Goal: Check status

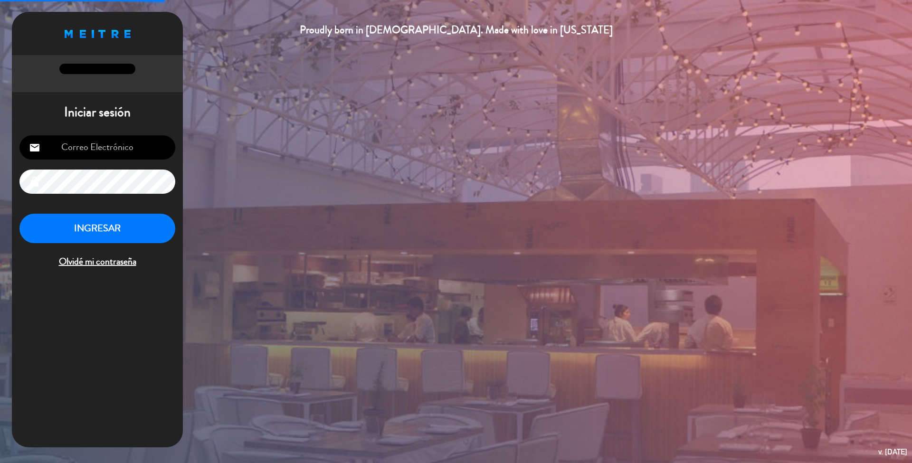
type input "[EMAIL_ADDRESS][DOMAIN_NAME]"
click at [113, 240] on button "INGRESAR" at bounding box center [97, 229] width 156 height 30
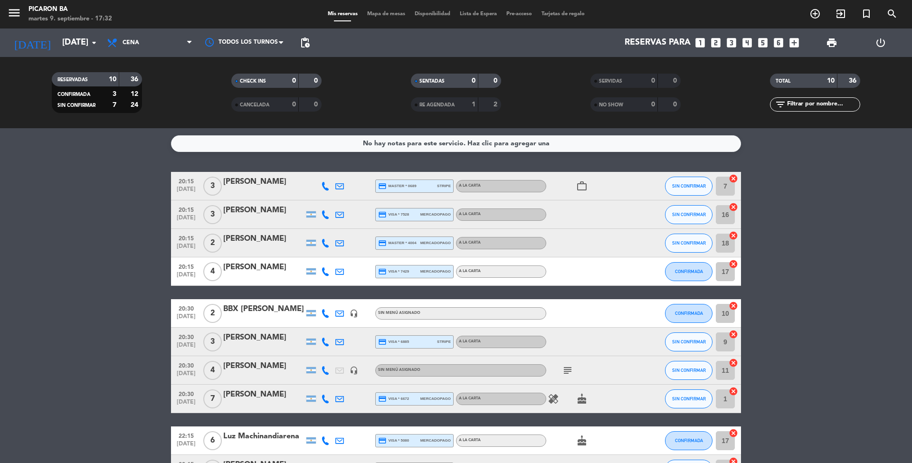
click at [32, 298] on bookings-row "20:15 [DATE] 3 [PERSON_NAME] credit_card master * 0689 stripe A LA CARTA work_o…" at bounding box center [456, 328] width 912 height 312
click at [820, 277] on bookings-row "20:15 [DATE] 3 [PERSON_NAME] credit_card master * 0689 stripe A LA CARTA work_o…" at bounding box center [456, 328] width 912 height 312
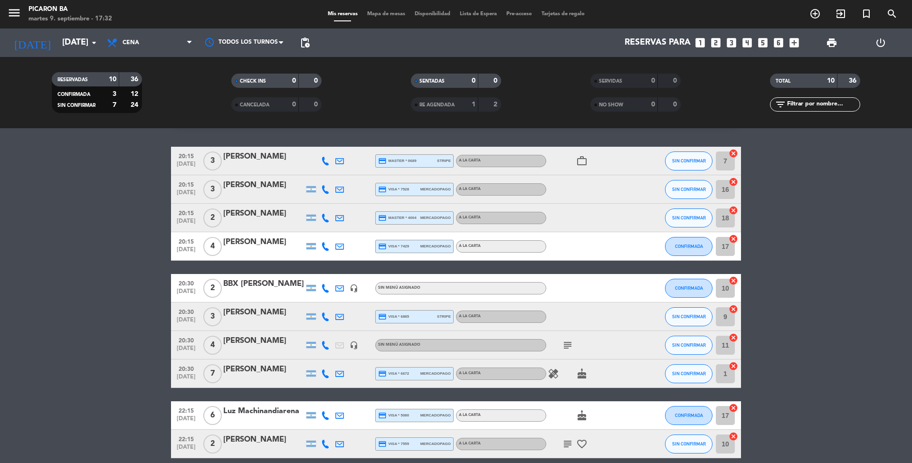
click at [141, 247] on bookings-row "20:15 [DATE] 3 [PERSON_NAME] credit_card master * 0689 stripe A LA CARTA work_o…" at bounding box center [456, 303] width 912 height 312
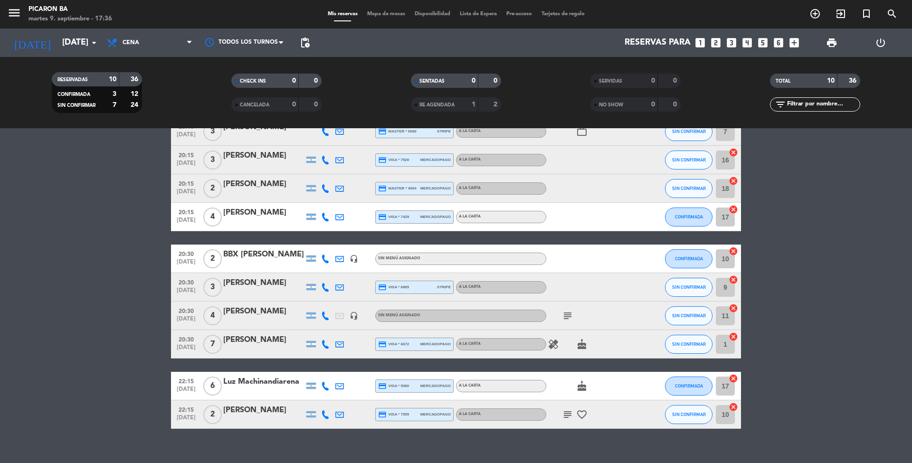
scroll to position [68, 0]
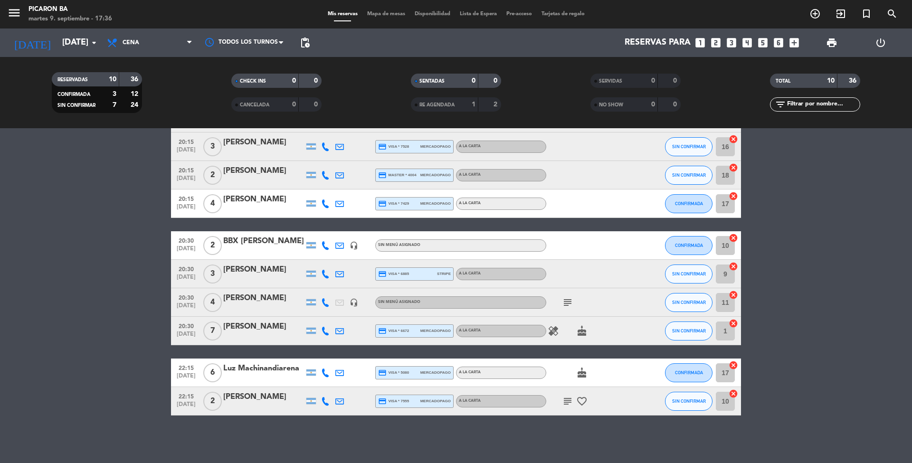
click at [567, 305] on icon "subject" at bounding box center [567, 302] width 11 height 11
click at [564, 405] on icon "subject" at bounding box center [567, 401] width 11 height 11
click at [550, 335] on icon "healing" at bounding box center [553, 330] width 11 height 11
click at [100, 236] on bookings-row "20:15 [DATE] 3 [PERSON_NAME] credit_card master * 0689 stripe A LA CARTA work_o…" at bounding box center [456, 260] width 912 height 312
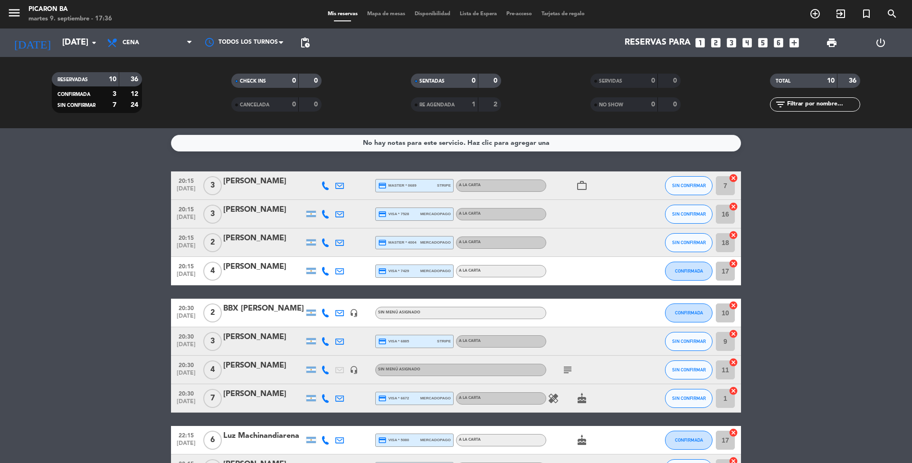
scroll to position [0, 0]
